Goal: Find specific page/section: Find specific page/section

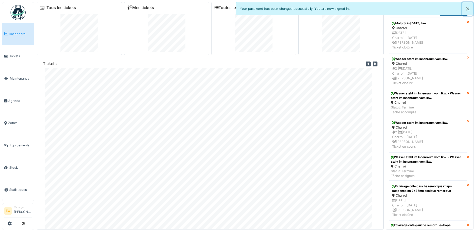
drag, startPoint x: 466, startPoint y: 10, endPoint x: 463, endPoint y: 11, distance: 2.8
click at [466, 10] on button "Close" at bounding box center [467, 8] width 11 height 13
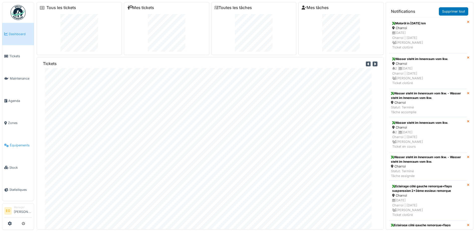
click at [18, 142] on link "Équipements" at bounding box center [18, 145] width 32 height 22
click at [26, 144] on span "Équipements" at bounding box center [21, 145] width 22 height 5
click at [6, 143] on li "Équipements" at bounding box center [18, 145] width 28 height 5
click at [8, 145] on icon at bounding box center [6, 146] width 5 height 4
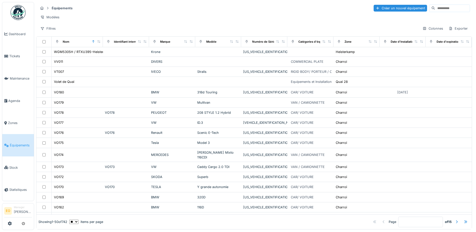
click at [435, 10] on input at bounding box center [452, 8] width 35 height 7
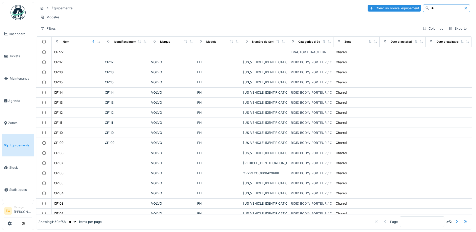
type input "**"
